Goal: Find contact information: Find contact information

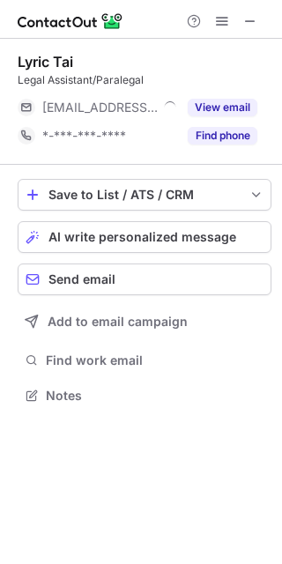
scroll to position [383, 282]
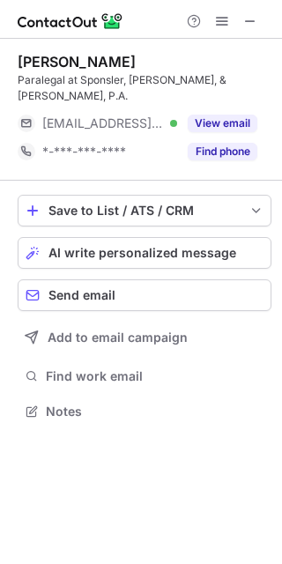
scroll to position [383, 282]
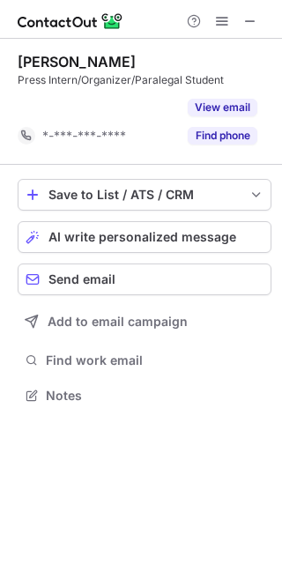
scroll to position [354, 282]
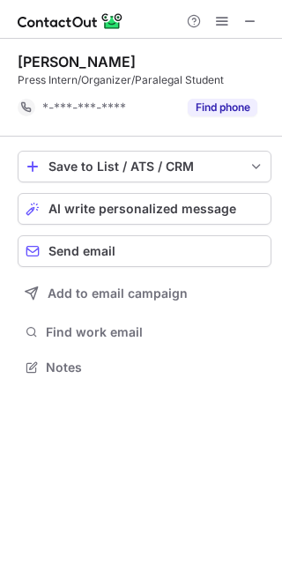
click at [129, 457] on div "Drew T. Standriff Press Intern/Organizer/Paralegal Student *-***-***-**** Find …" at bounding box center [141, 302] width 282 height 526
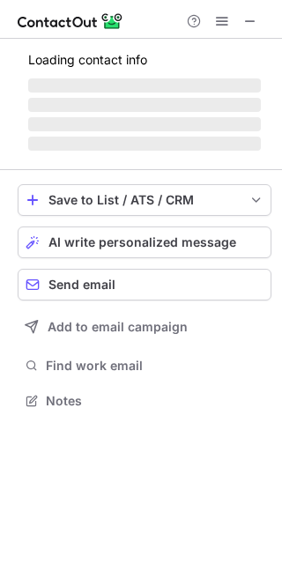
scroll to position [439, 282]
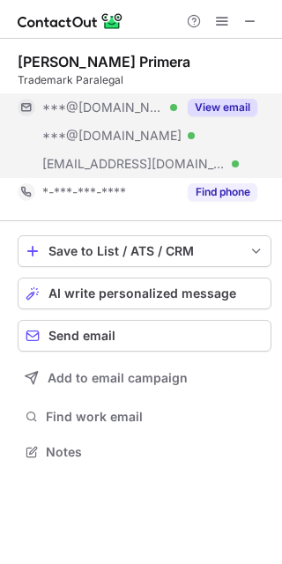
click at [232, 104] on button "View email" at bounding box center [223, 108] width 70 height 18
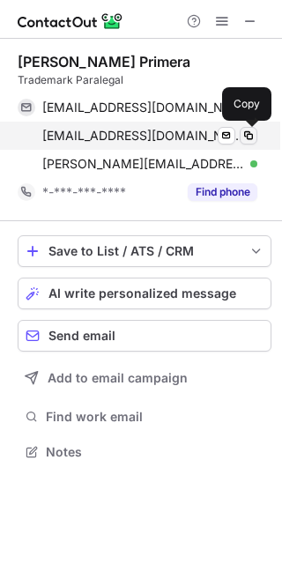
click at [250, 133] on span at bounding box center [249, 136] width 14 height 14
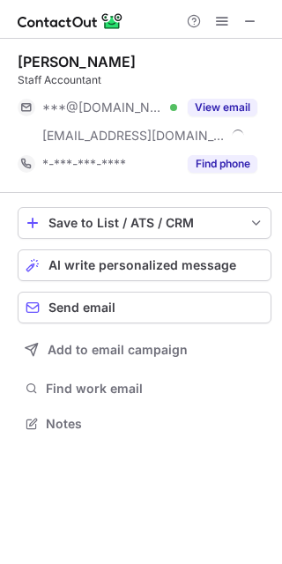
scroll to position [411, 282]
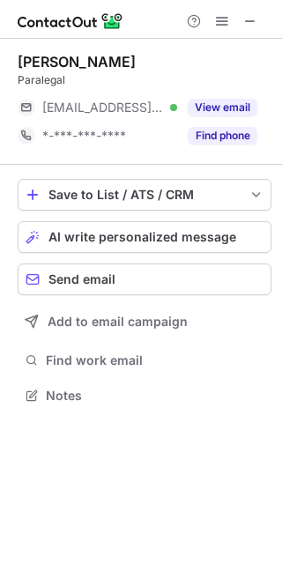
scroll to position [383, 282]
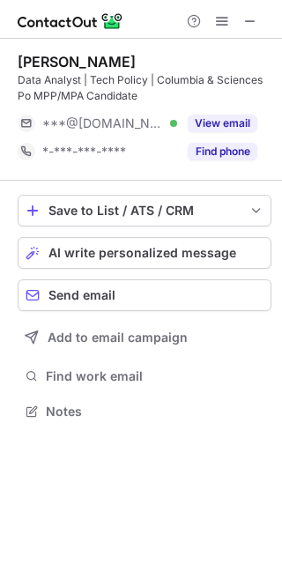
scroll to position [399, 282]
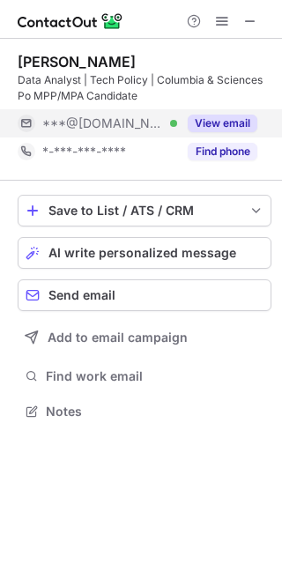
click at [212, 121] on button "View email" at bounding box center [223, 124] width 70 height 18
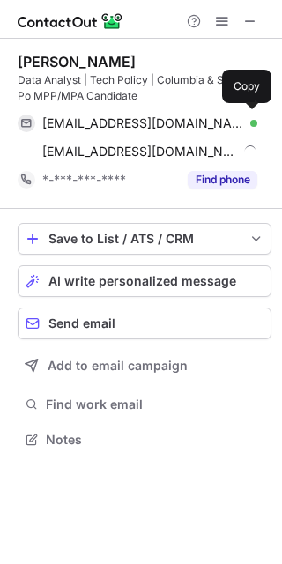
scroll to position [427, 282]
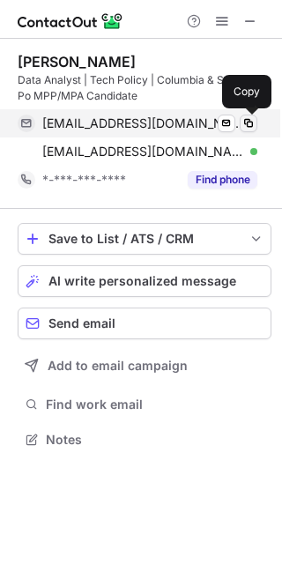
click at [247, 122] on span at bounding box center [249, 123] width 14 height 14
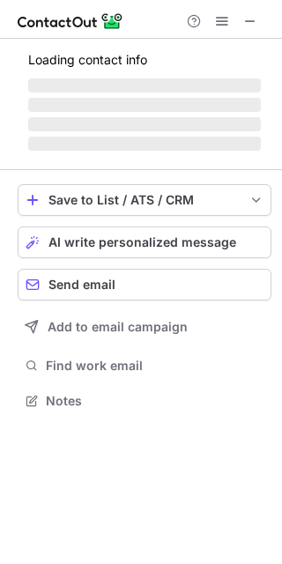
scroll to position [427, 282]
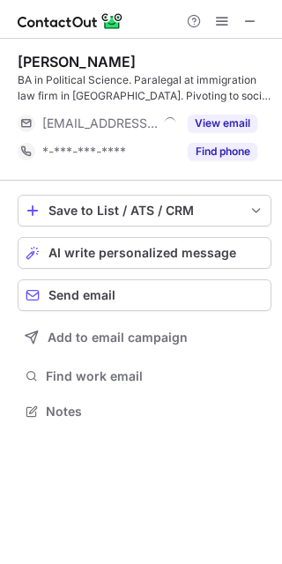
scroll to position [399, 282]
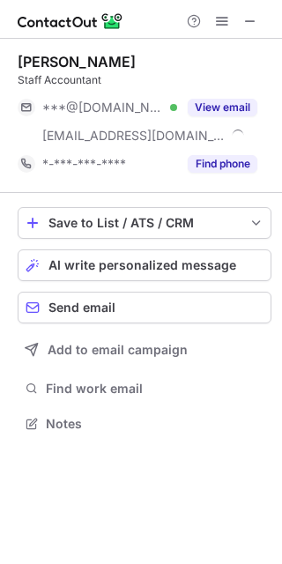
scroll to position [411, 282]
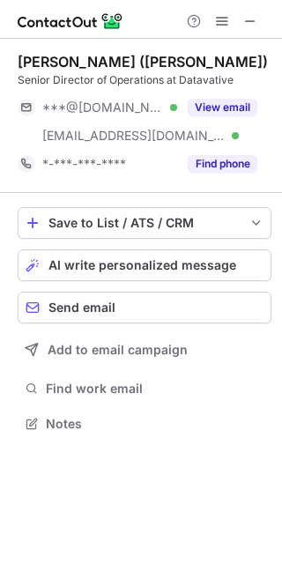
scroll to position [411, 282]
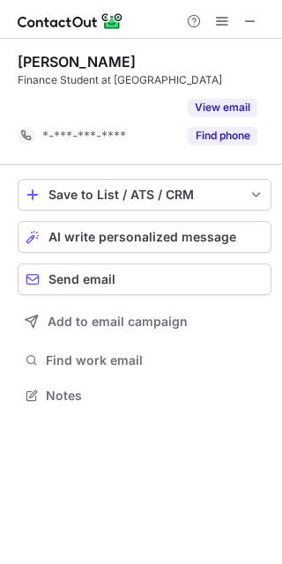
scroll to position [354, 282]
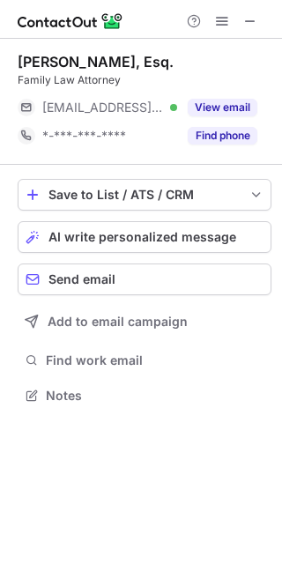
scroll to position [383, 282]
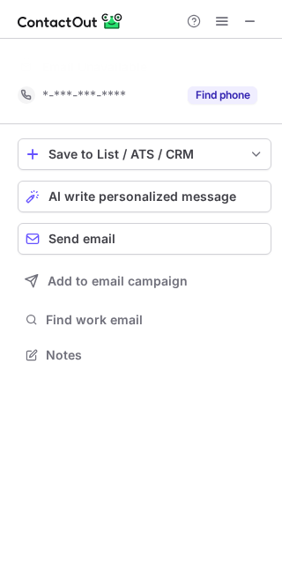
scroll to position [315, 282]
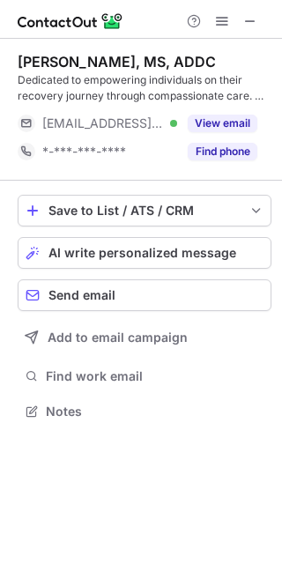
scroll to position [399, 282]
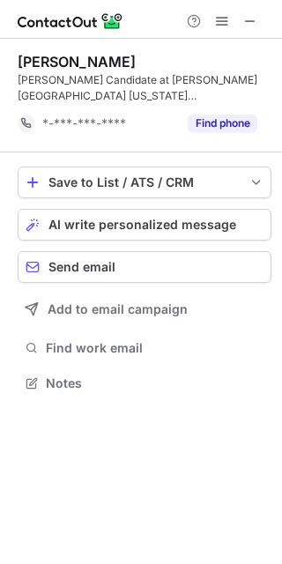
scroll to position [370, 282]
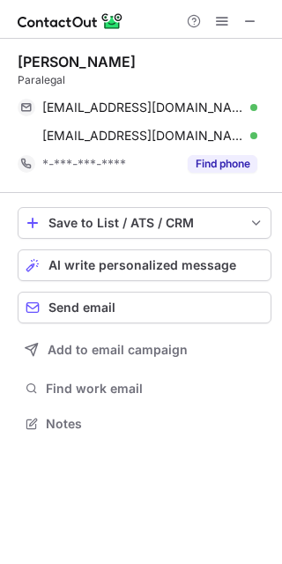
scroll to position [411, 282]
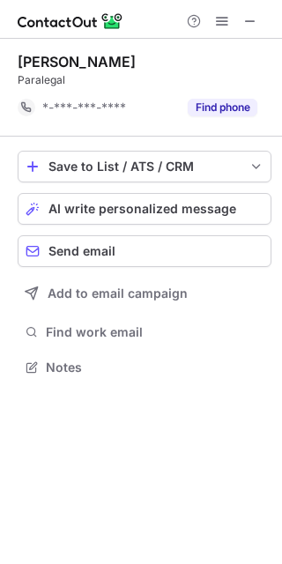
scroll to position [354, 282]
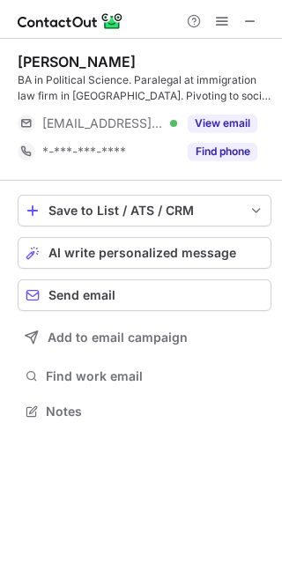
scroll to position [399, 282]
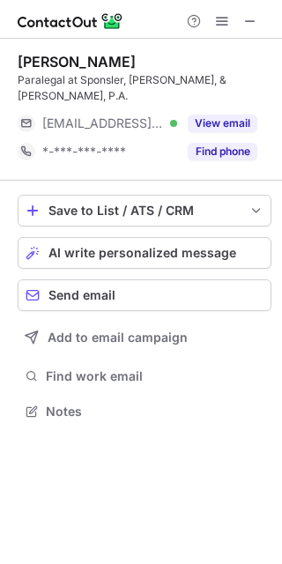
scroll to position [383, 282]
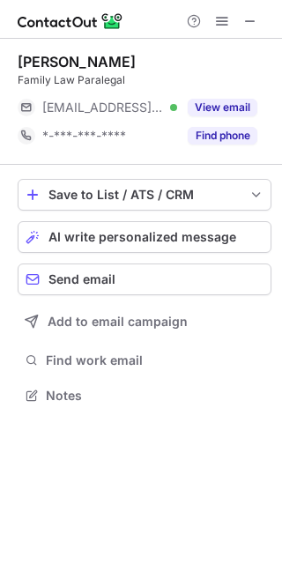
scroll to position [383, 282]
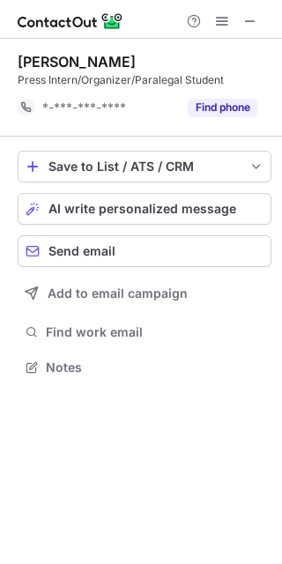
scroll to position [354, 282]
click at [18, 82] on div "Press Intern/Organizer/Paralegal Student" at bounding box center [145, 80] width 254 height 16
click at [158, 481] on div "Drew T. Standriff Press Intern/Organizer/Paralegal Student *-***-***-**** Find …" at bounding box center [141, 302] width 282 height 526
